Goal: Information Seeking & Learning: Learn about a topic

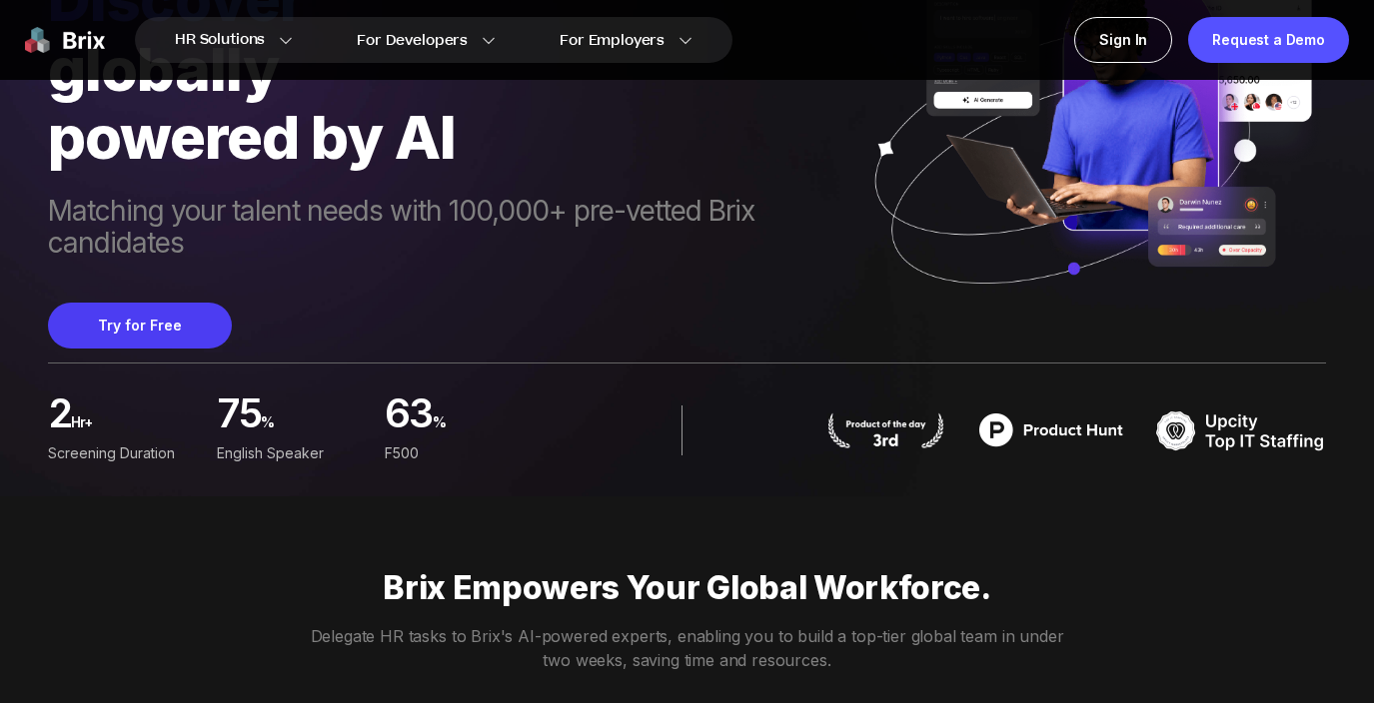
scroll to position [244, 0]
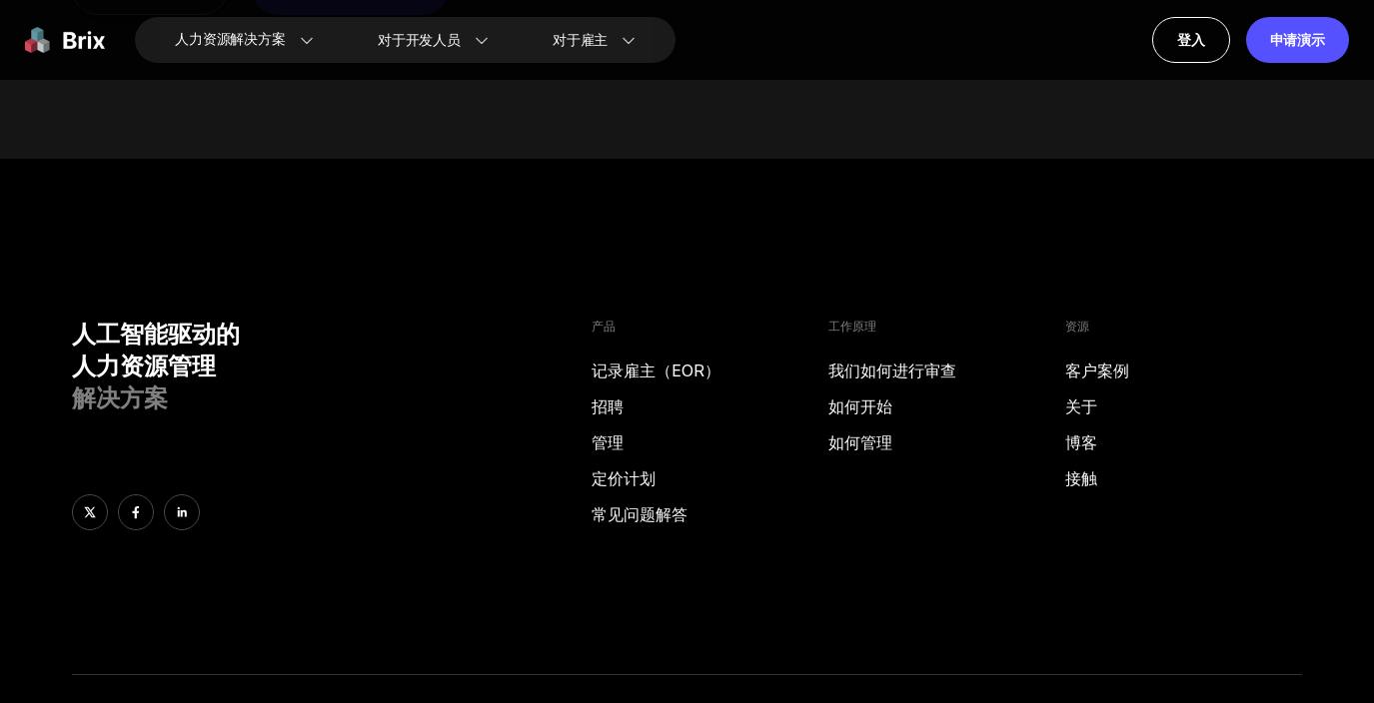
scroll to position [2544, 0]
click at [1083, 403] on font "关于" at bounding box center [1081, 409] width 32 height 20
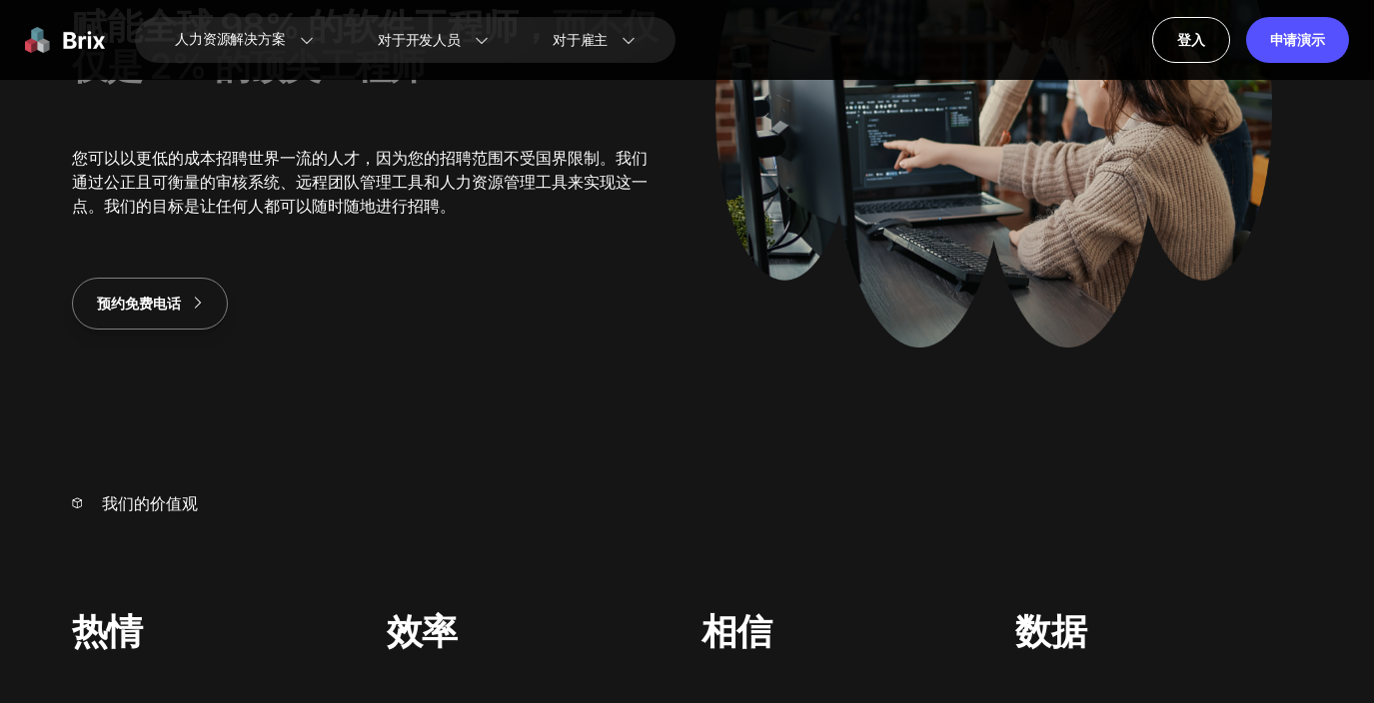
scroll to position [0, 0]
